Goal: Check status

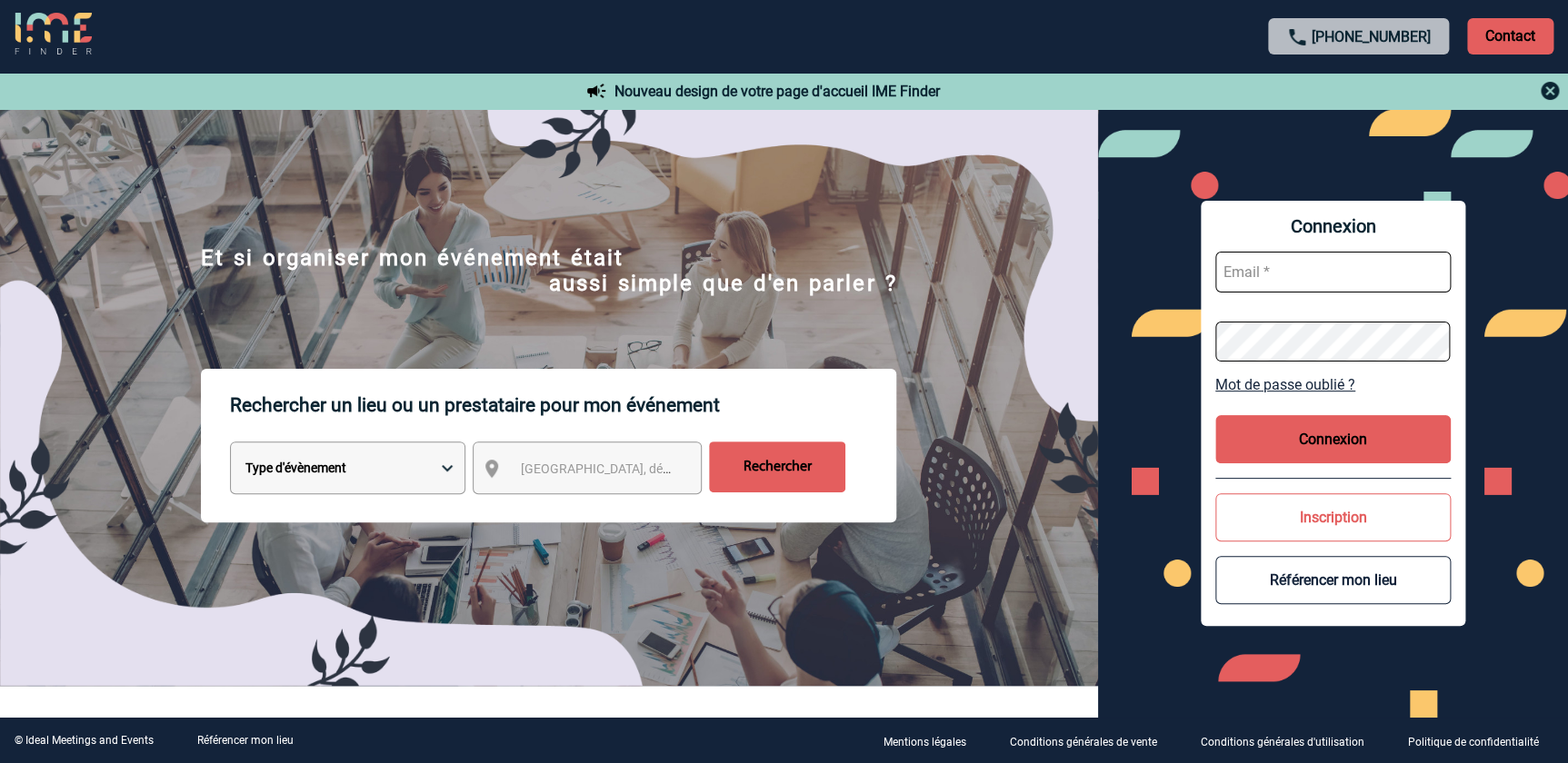
type input "florence.mathieu@abeille-assurances.fr"
click at [1344, 437] on button "Connexion" at bounding box center [1333, 438] width 235 height 48
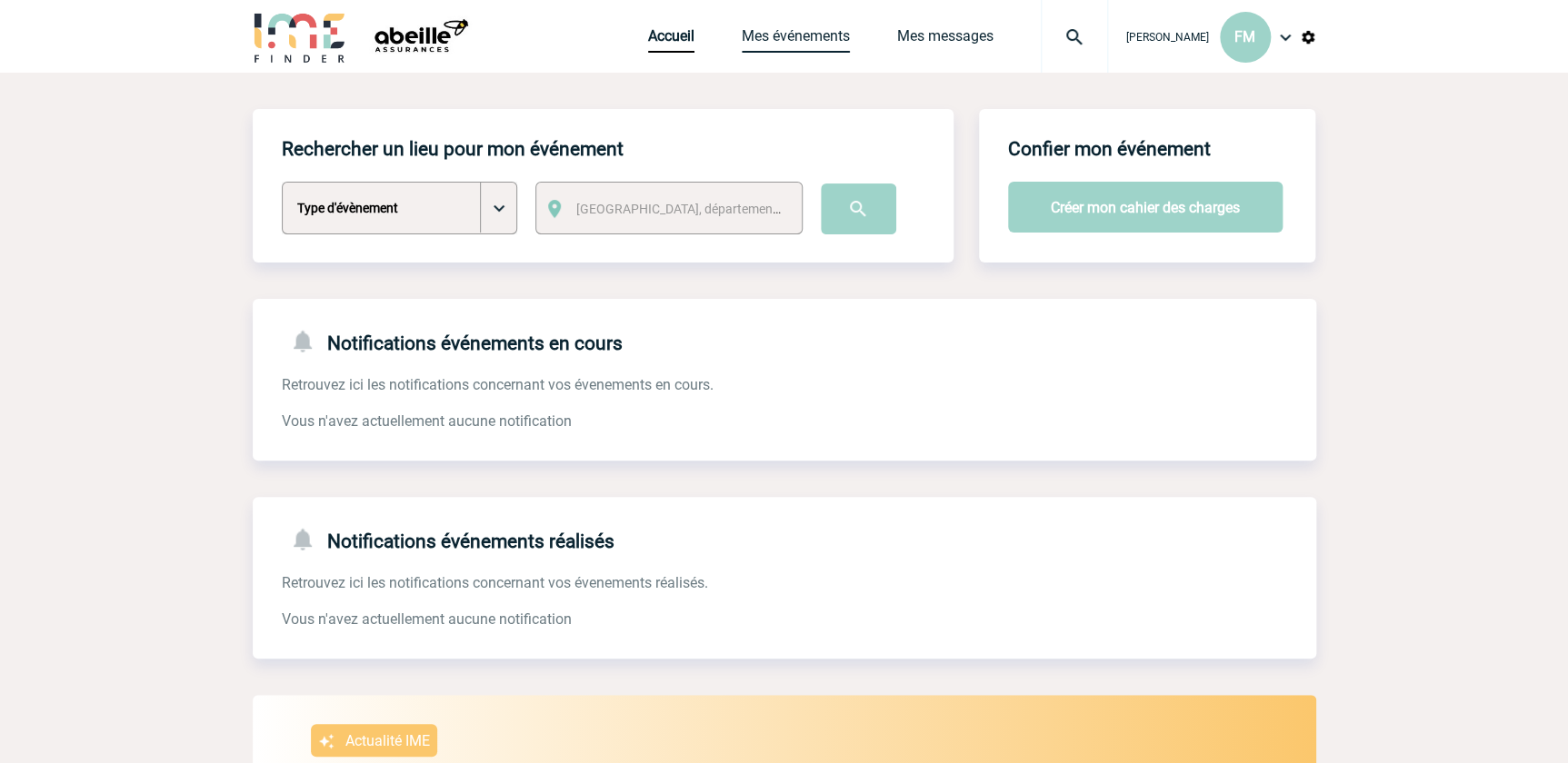
click at [791, 36] on link "Mes événements" at bounding box center [796, 40] width 108 height 25
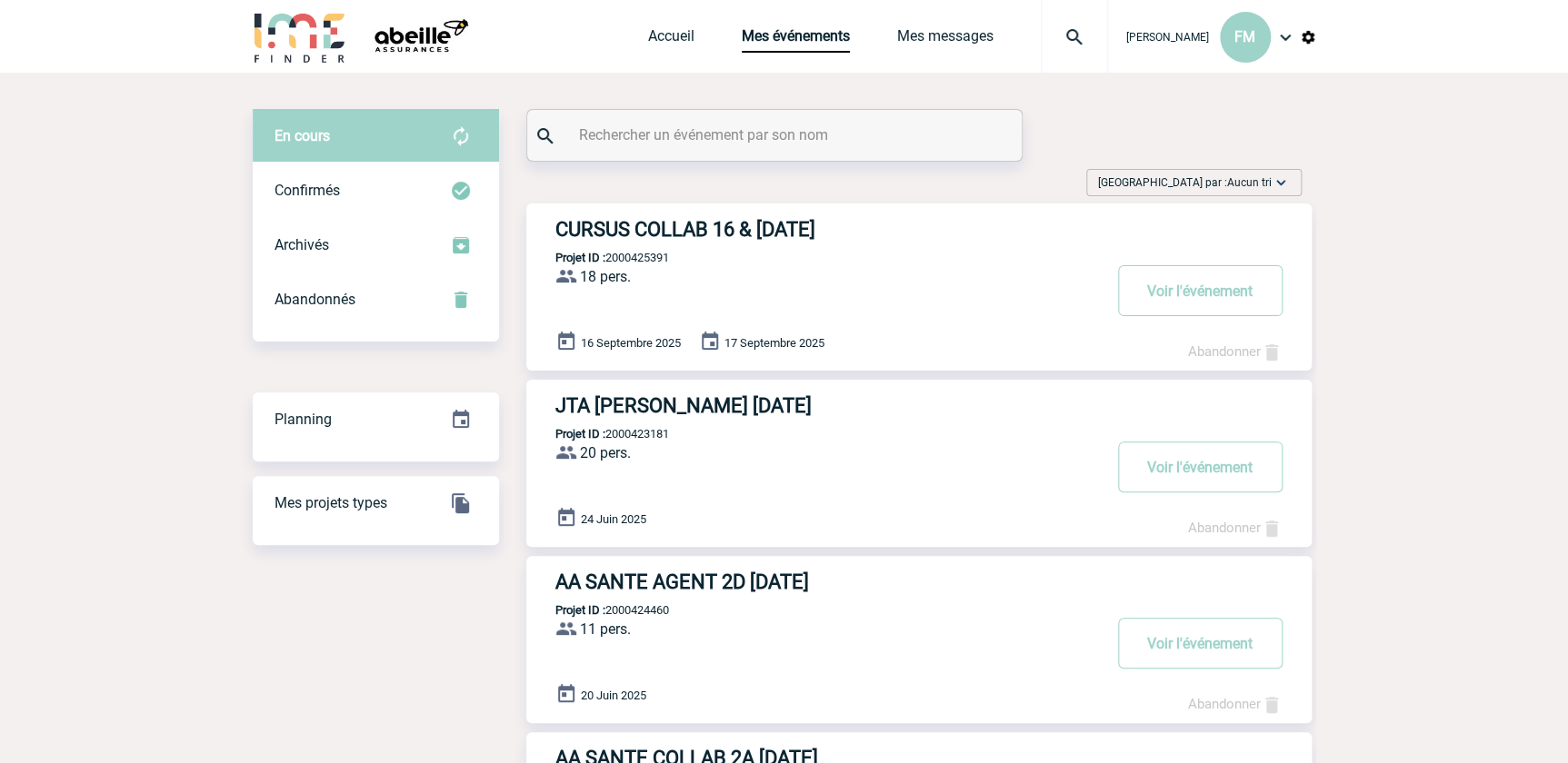
click at [730, 132] on input "text" at bounding box center [776, 134] width 404 height 26
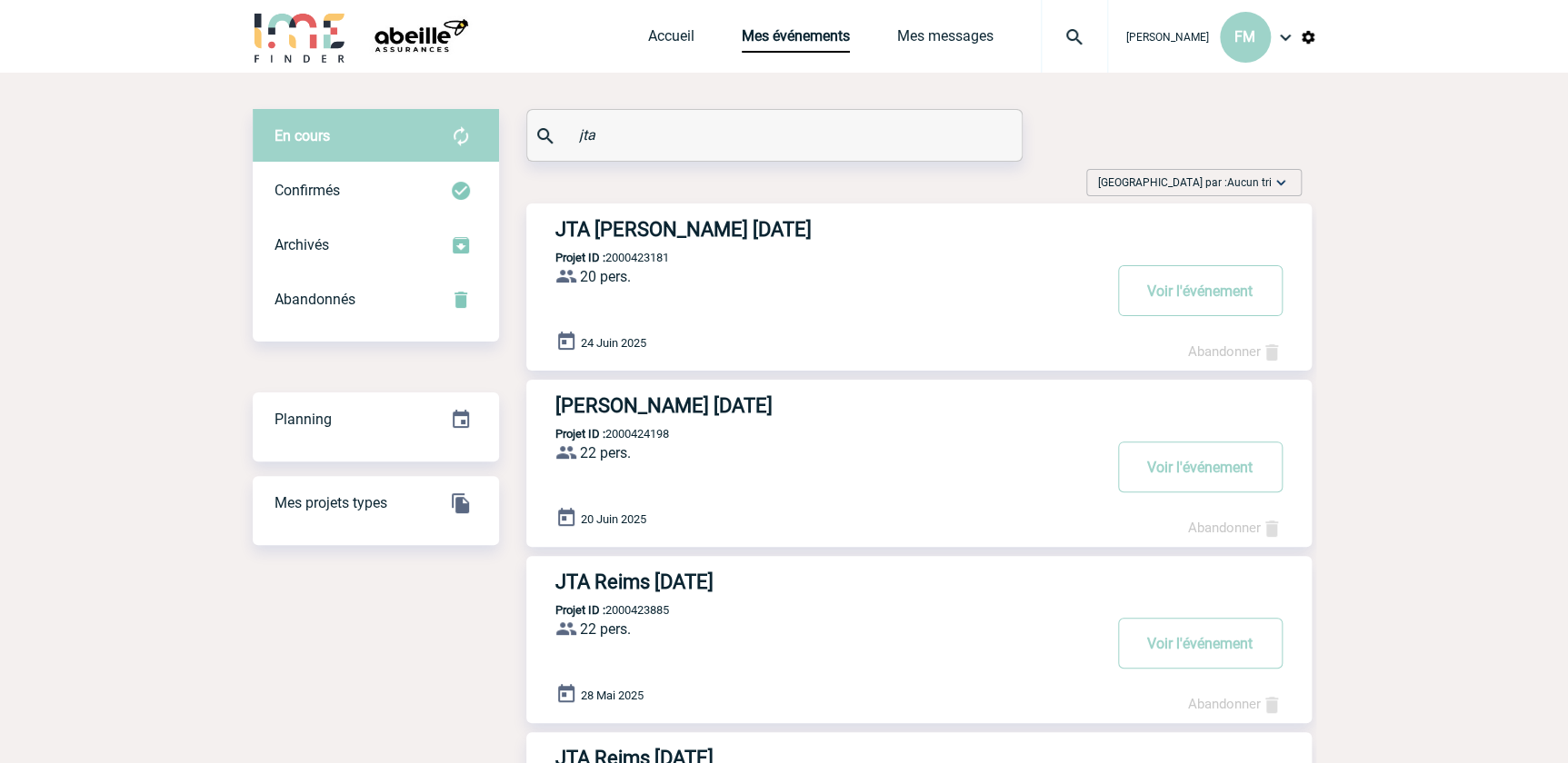
click at [636, 136] on input "jta" at bounding box center [776, 134] width 404 height 26
click at [609, 136] on input "jta" at bounding box center [776, 134] width 404 height 26
drag, startPoint x: 597, startPoint y: 131, endPoint x: 560, endPoint y: 135, distance: 37.2
click at [560, 135] on div "jta" at bounding box center [774, 135] width 495 height 51
click at [771, 130] on input "JTA" at bounding box center [776, 134] width 404 height 26
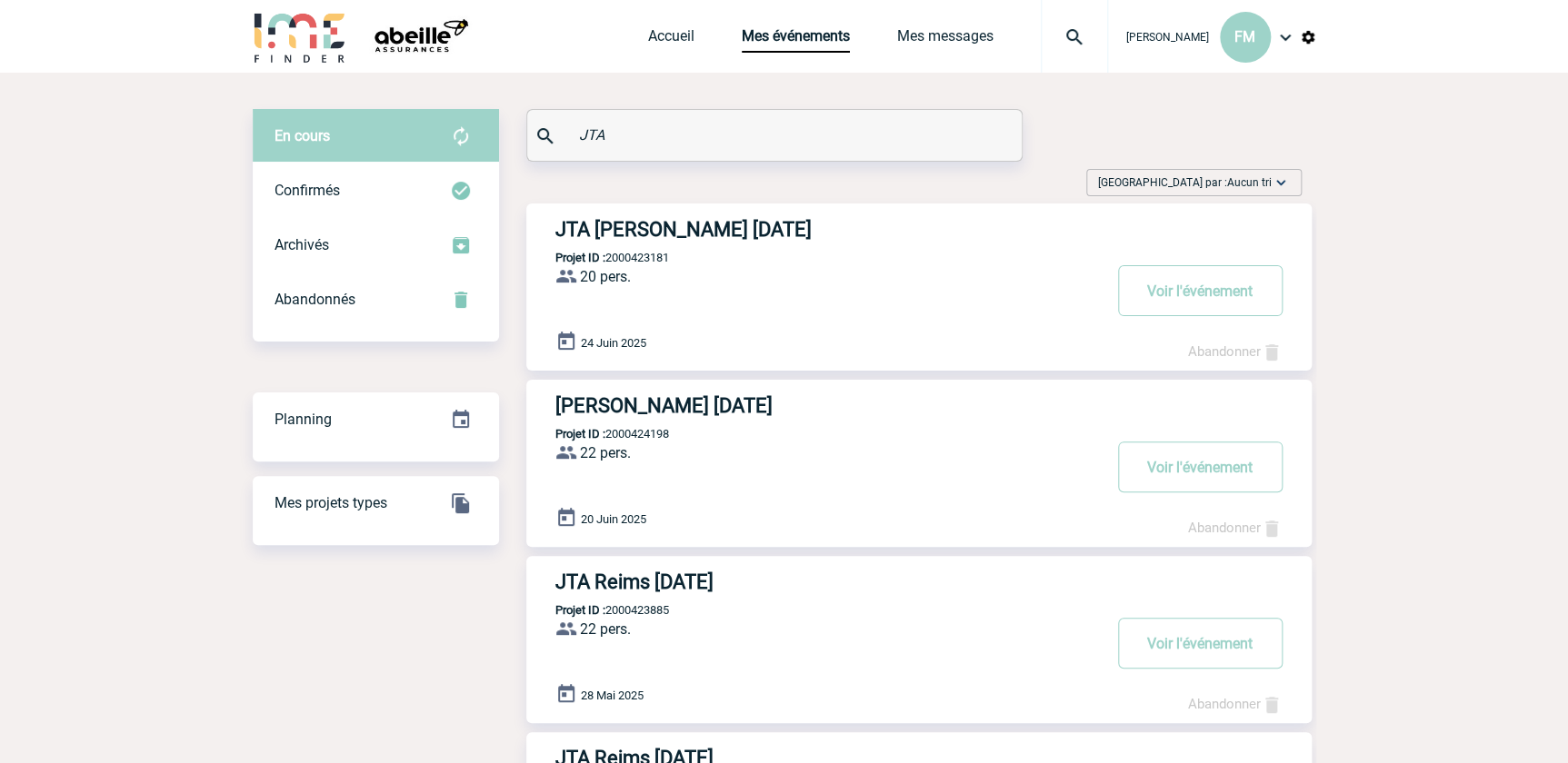
type input "JTA"
click at [544, 135] on img at bounding box center [546, 136] width 22 height 22
click at [636, 132] on input "JTA" at bounding box center [776, 134] width 404 height 26
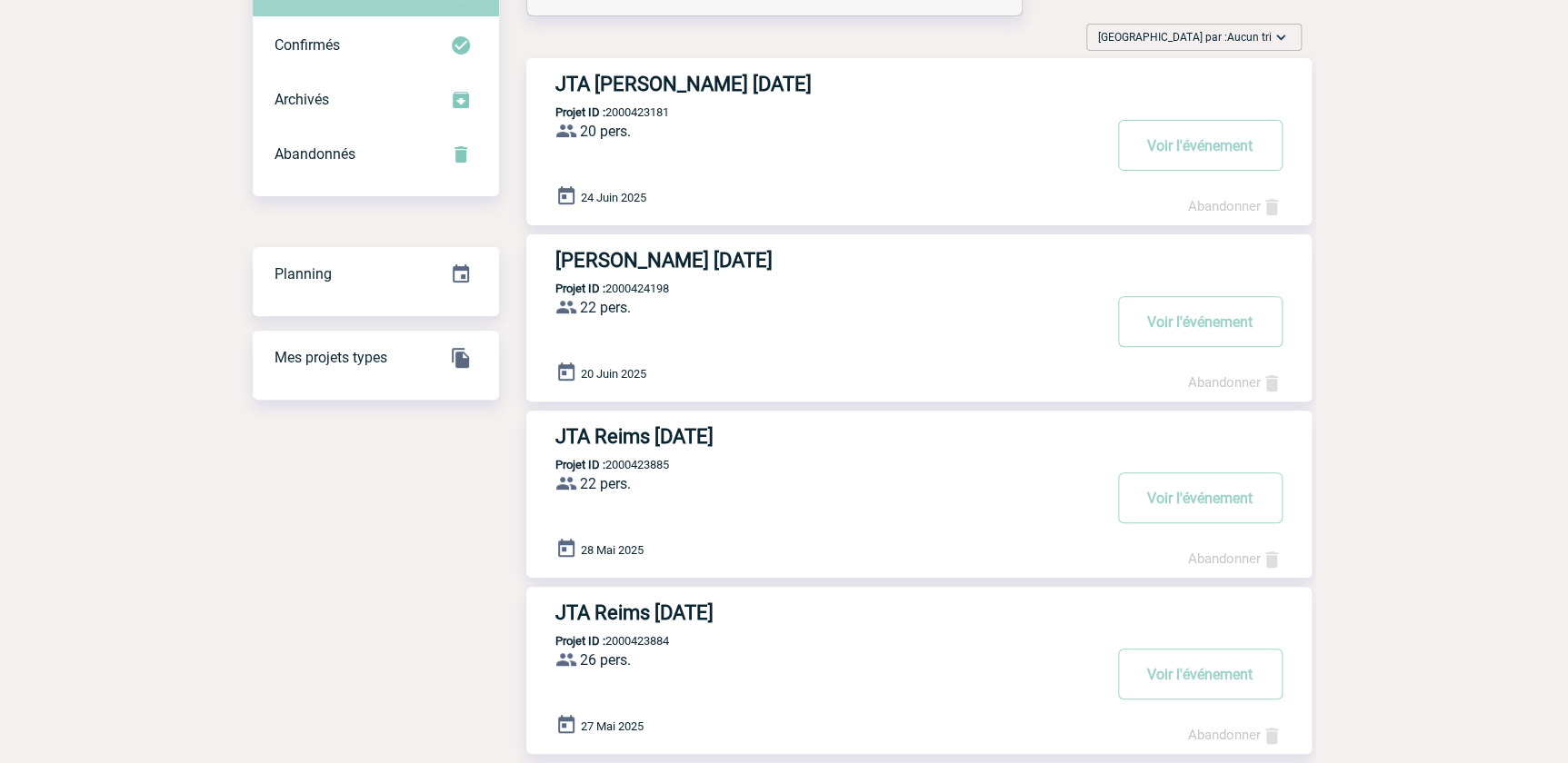
scroll to position [247, 0]
